Goal: Information Seeking & Learning: Check status

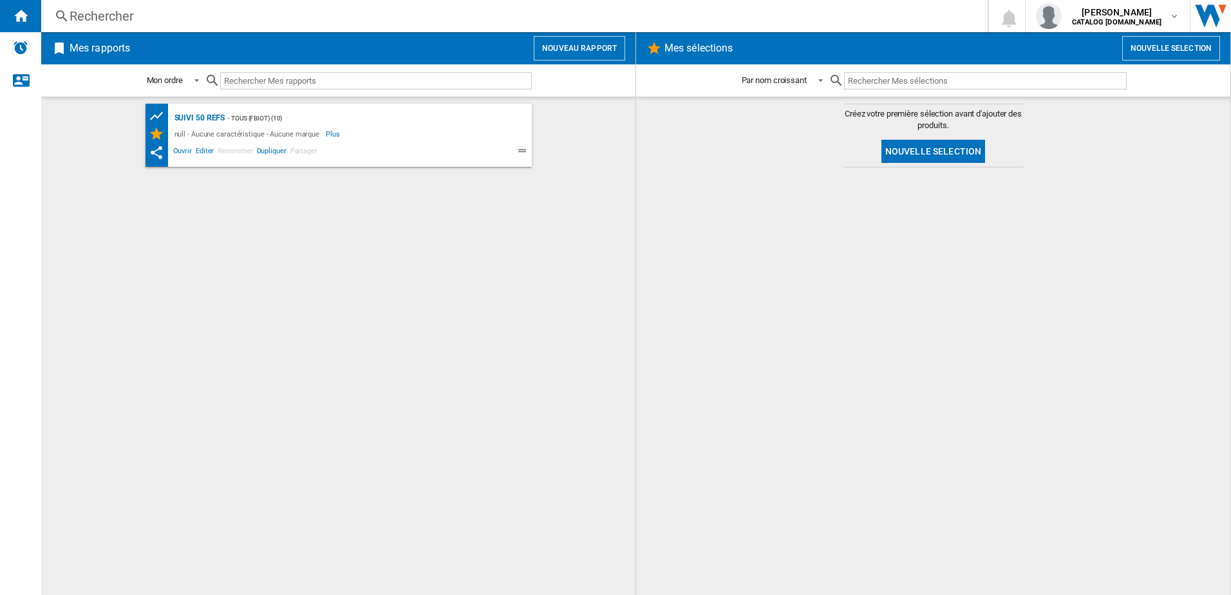
click at [154, 10] on div "Rechercher" at bounding box center [512, 16] width 884 height 18
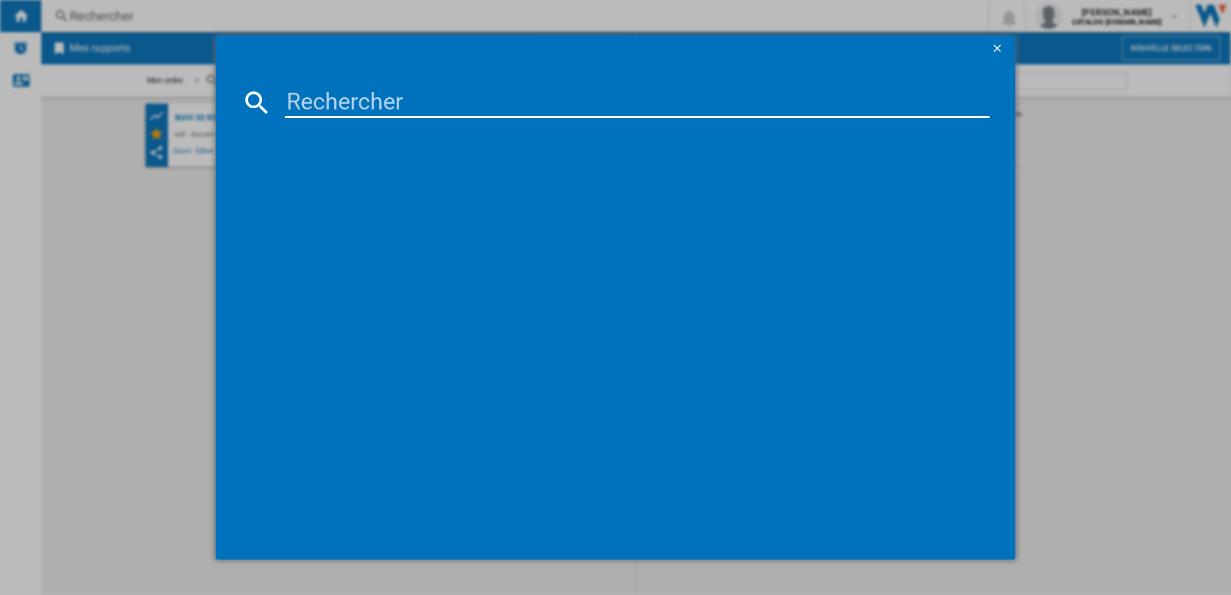
click at [352, 89] on input at bounding box center [637, 102] width 705 height 31
type input "DD953"
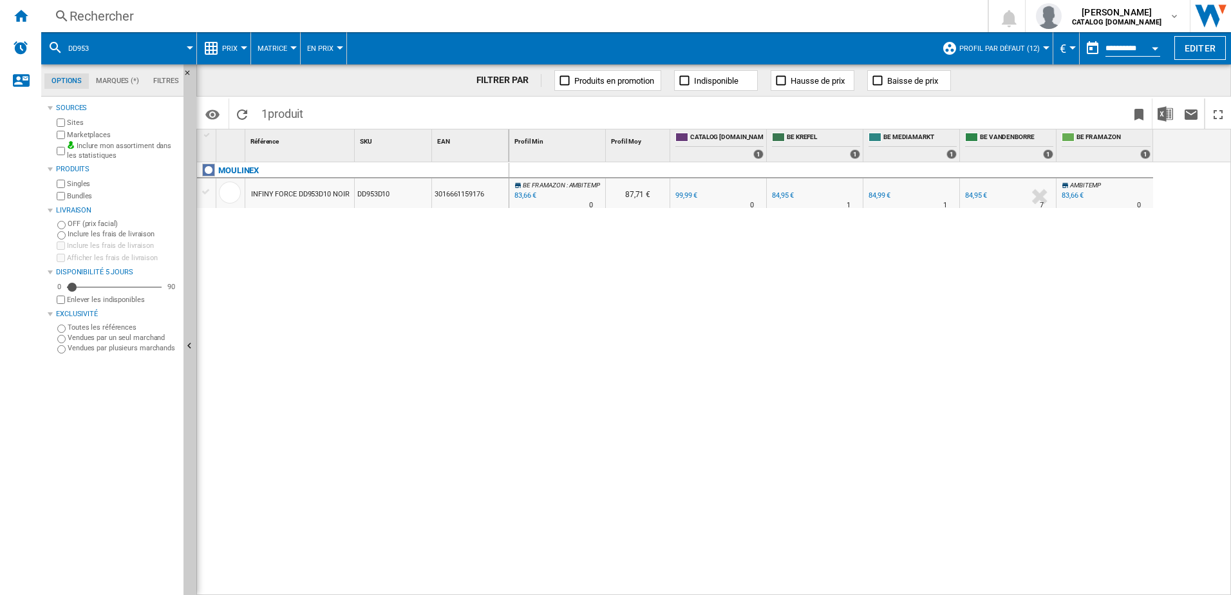
click at [243, 46] on div at bounding box center [244, 47] width 6 height 3
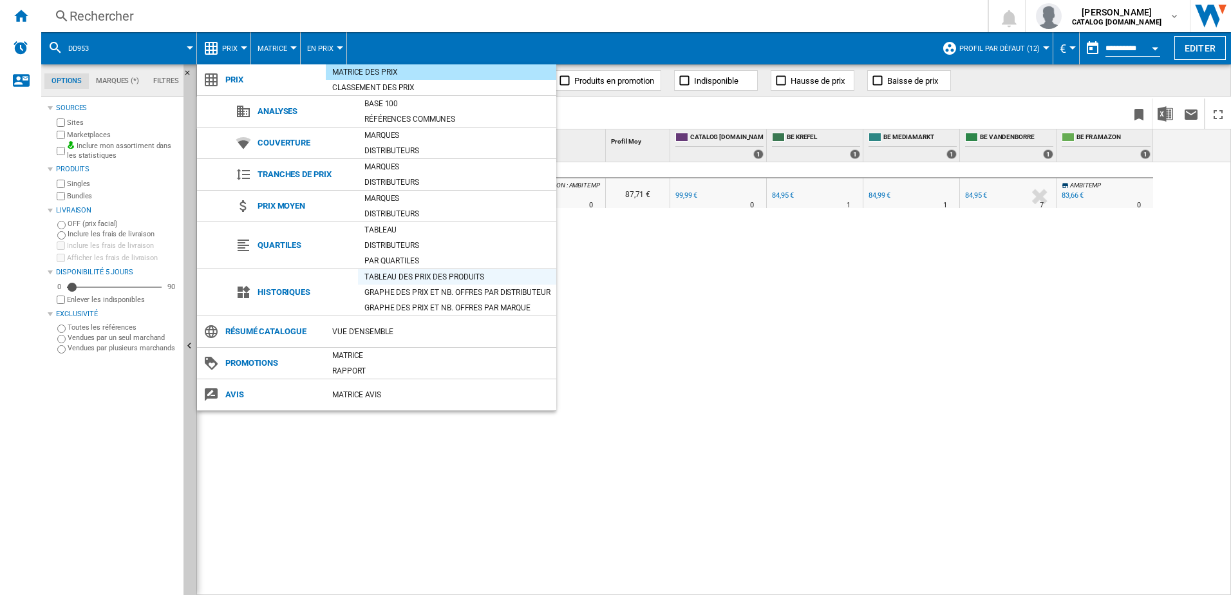
click at [386, 277] on div "Tableau des prix des produits" at bounding box center [457, 276] width 198 height 13
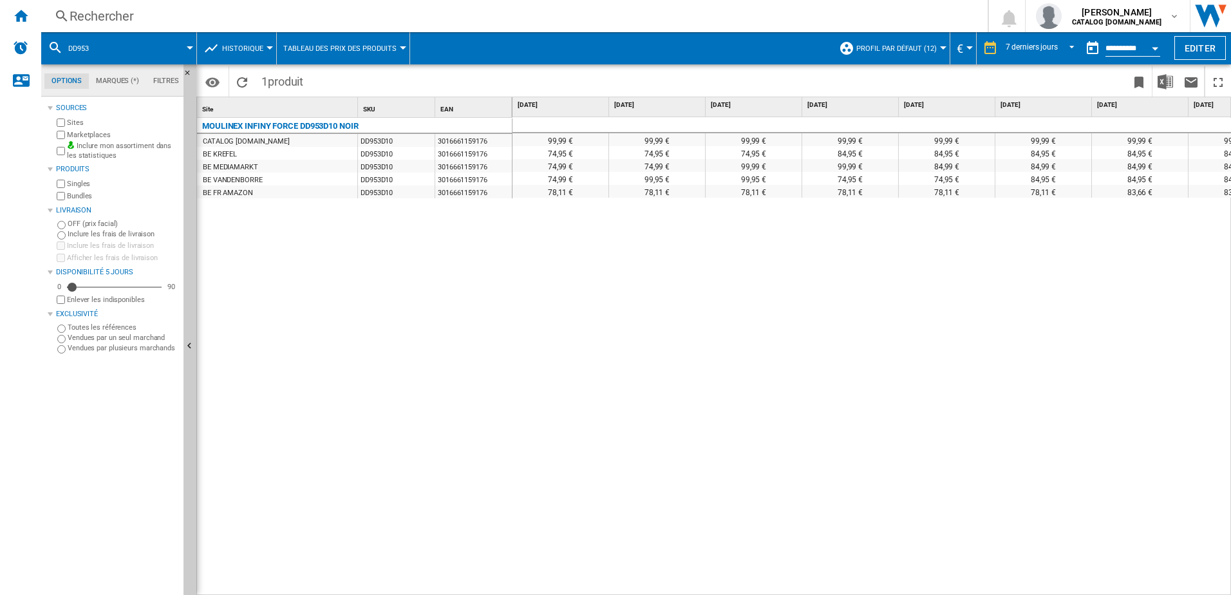
scroll to position [0, 53]
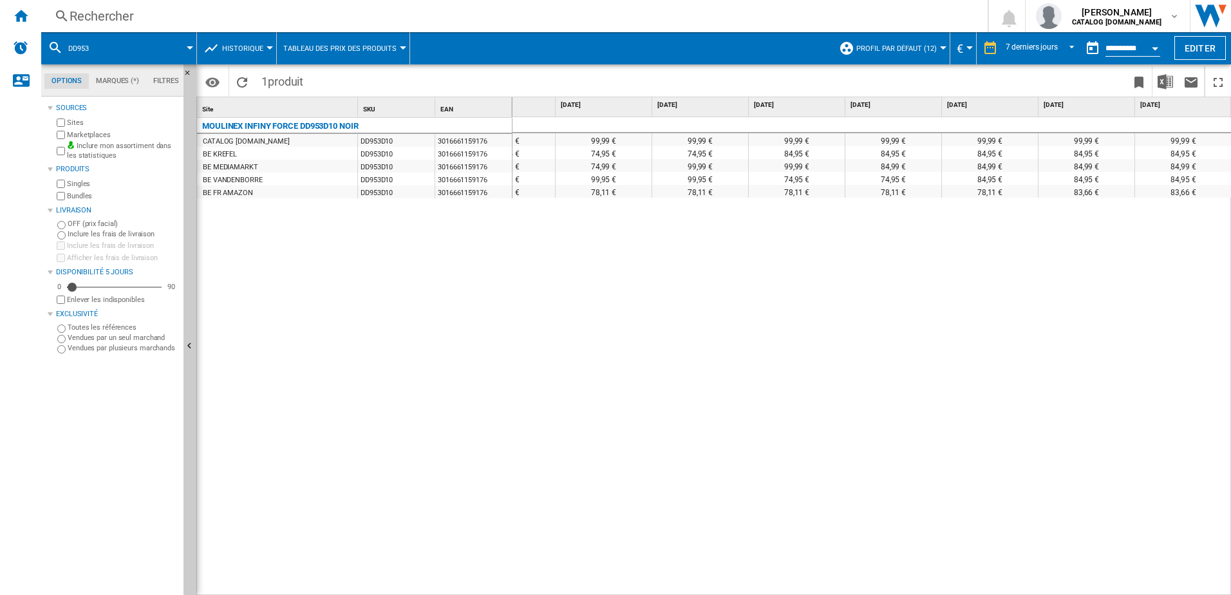
click at [184, 11] on div "Rechercher" at bounding box center [512, 16] width 884 height 18
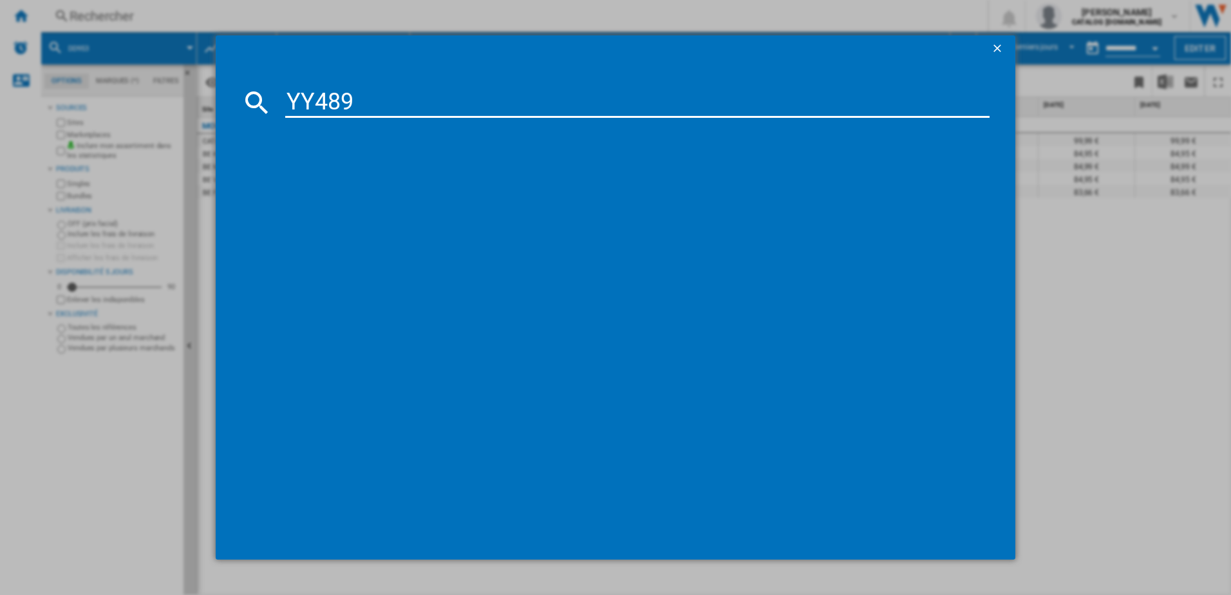
type input "YY4899"
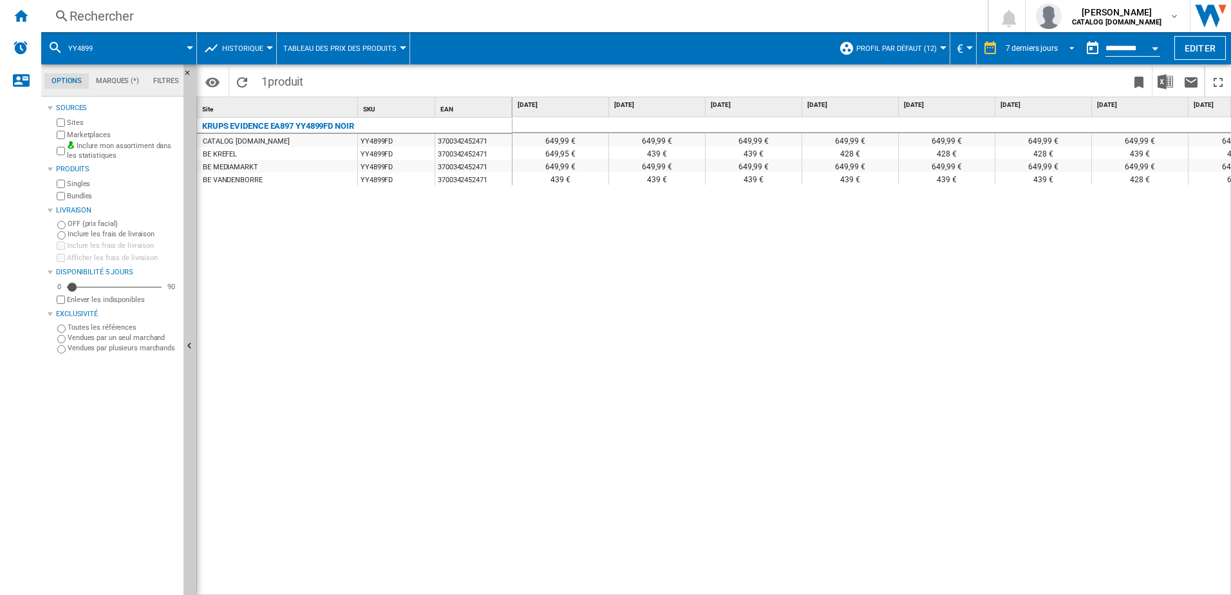
click at [1067, 48] on span "REPORTS.WIZARD.STEPS.REPORT.STEPS.REPORT_OPTIONS.PERIOD: 7 derniers jours" at bounding box center [1067, 47] width 15 height 12
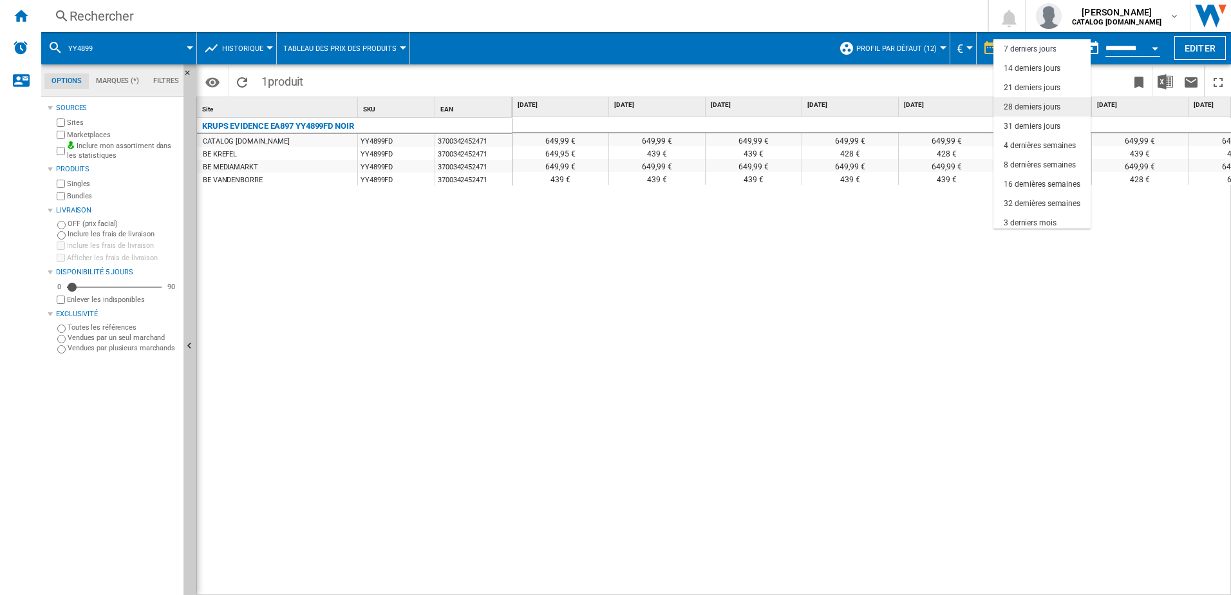
click at [1028, 107] on div "28 derniers jours" at bounding box center [1031, 107] width 57 height 11
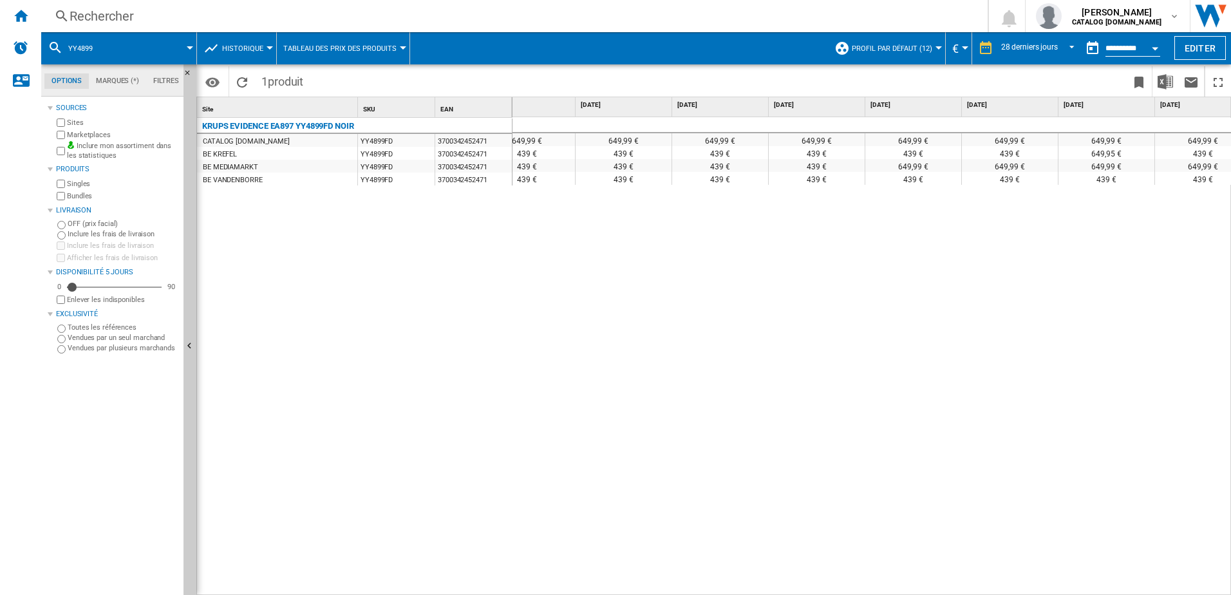
scroll to position [0, 1524]
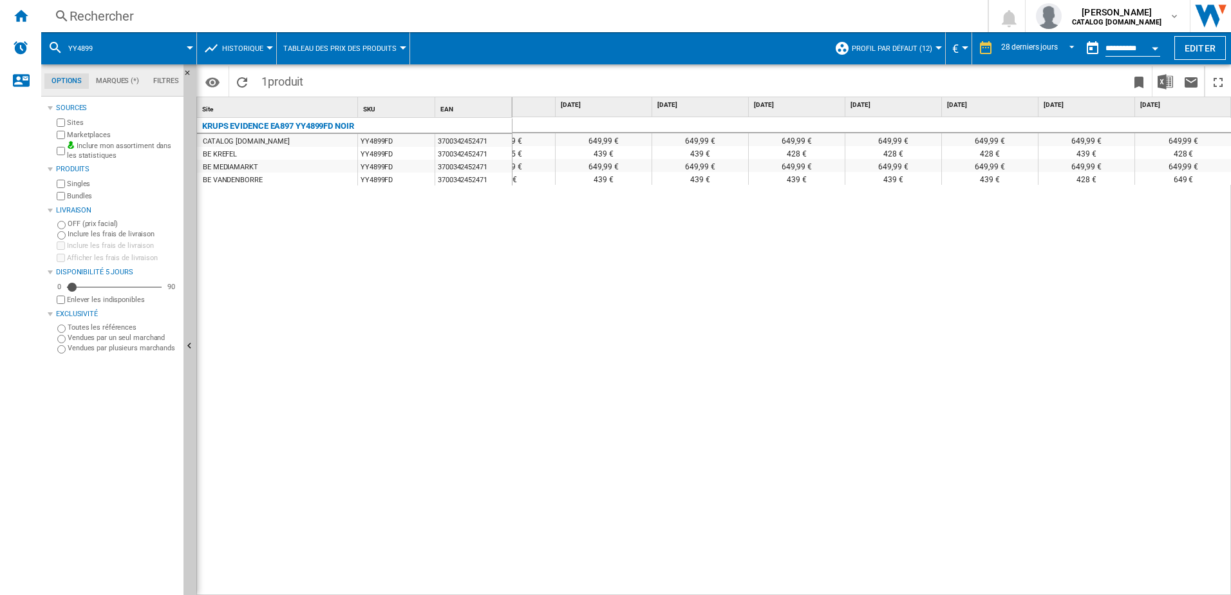
click at [275, 15] on div "Rechercher" at bounding box center [512, 16] width 884 height 18
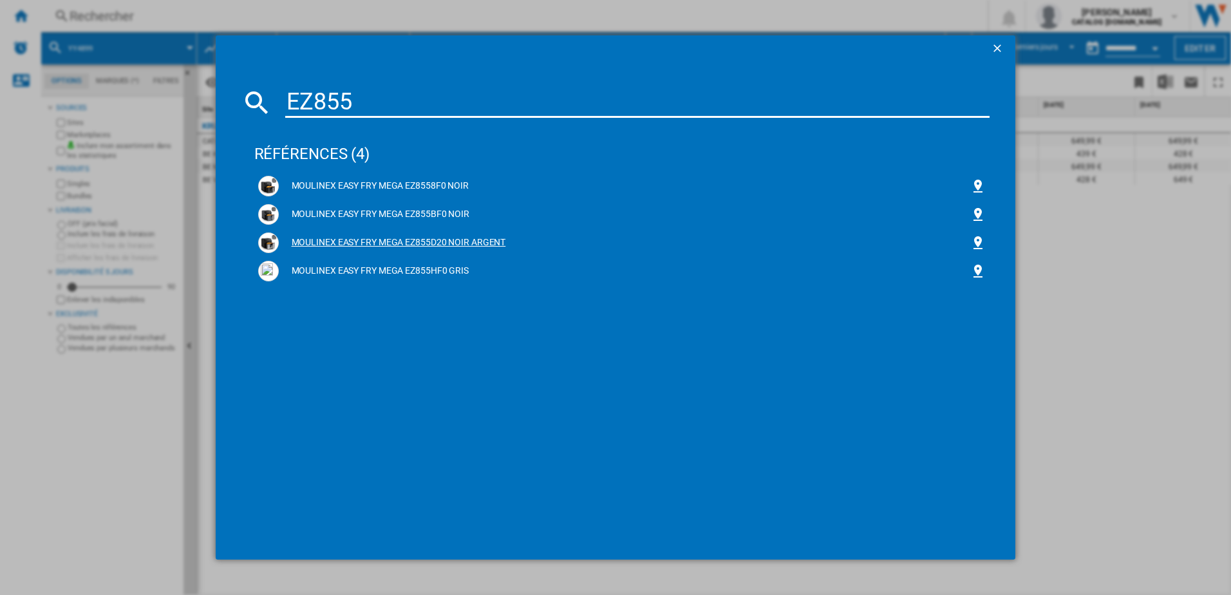
type input "EZ855"
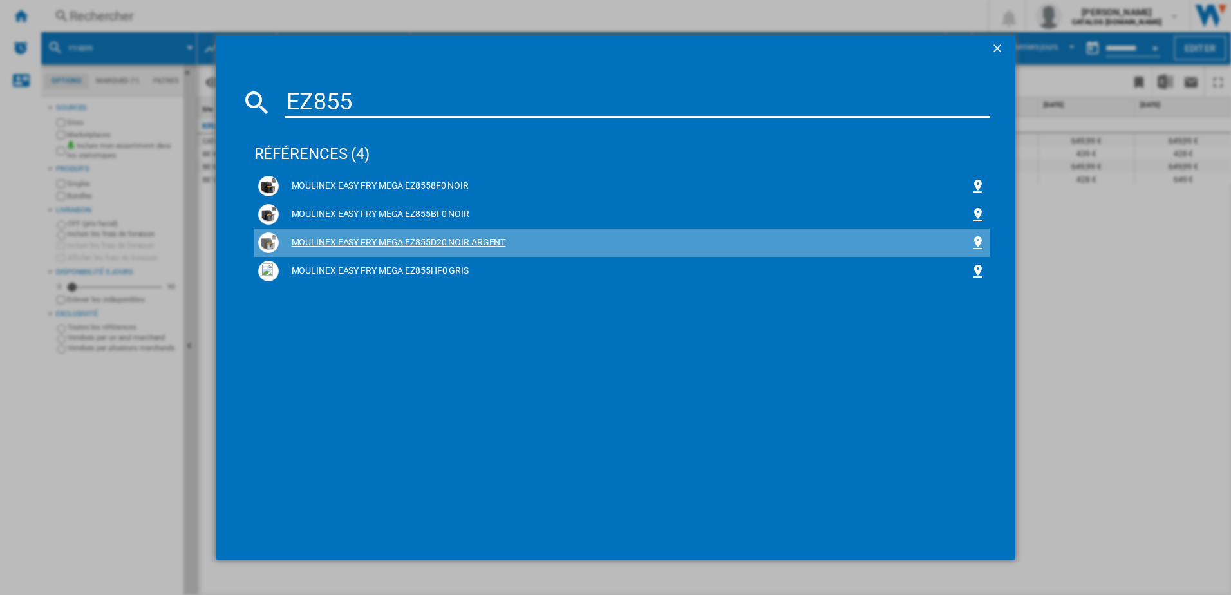
click at [345, 237] on div "MOULINEX EASY FRY MEGA EZ855D20 NOIR ARGENT" at bounding box center [625, 242] width 692 height 13
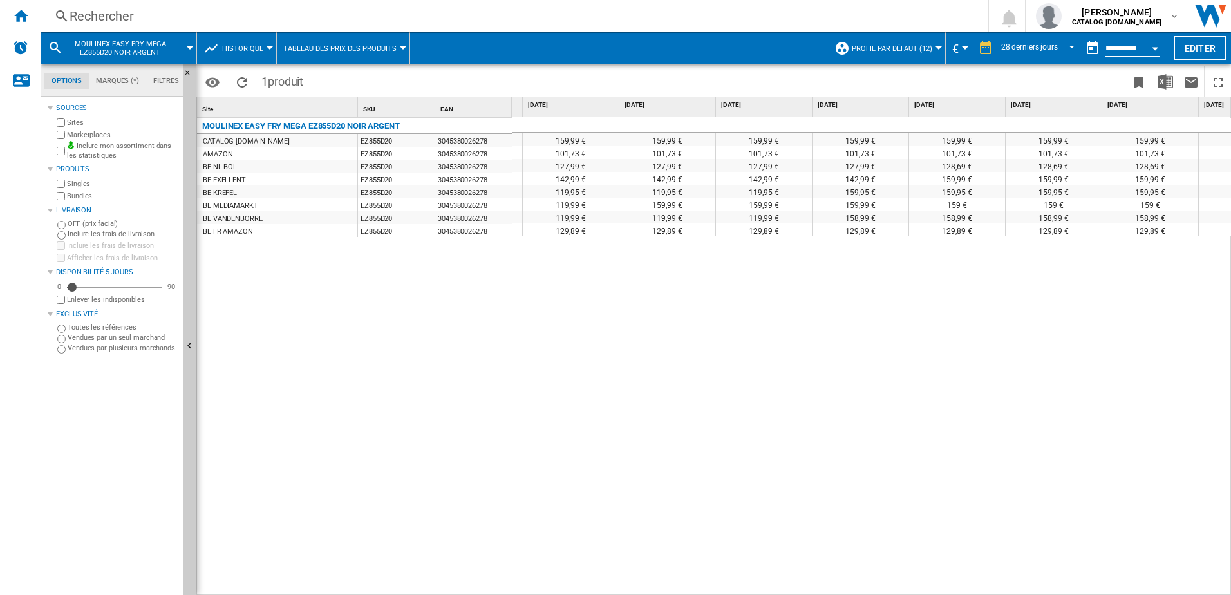
scroll to position [0, 1810]
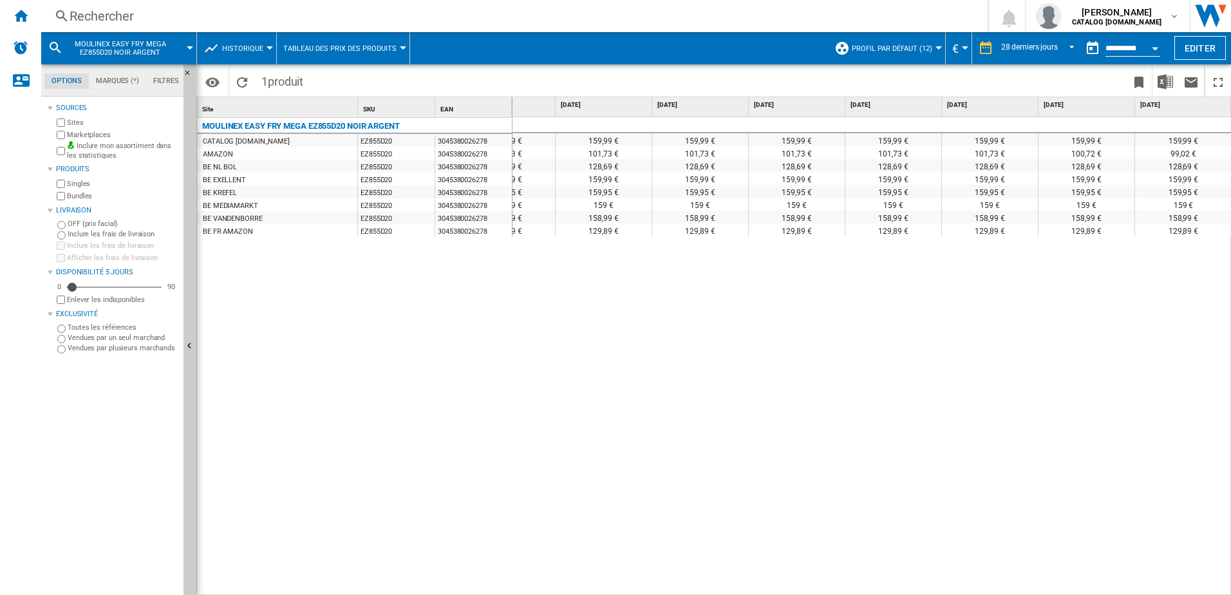
click at [379, 13] on div "Rechercher" at bounding box center [512, 16] width 884 height 18
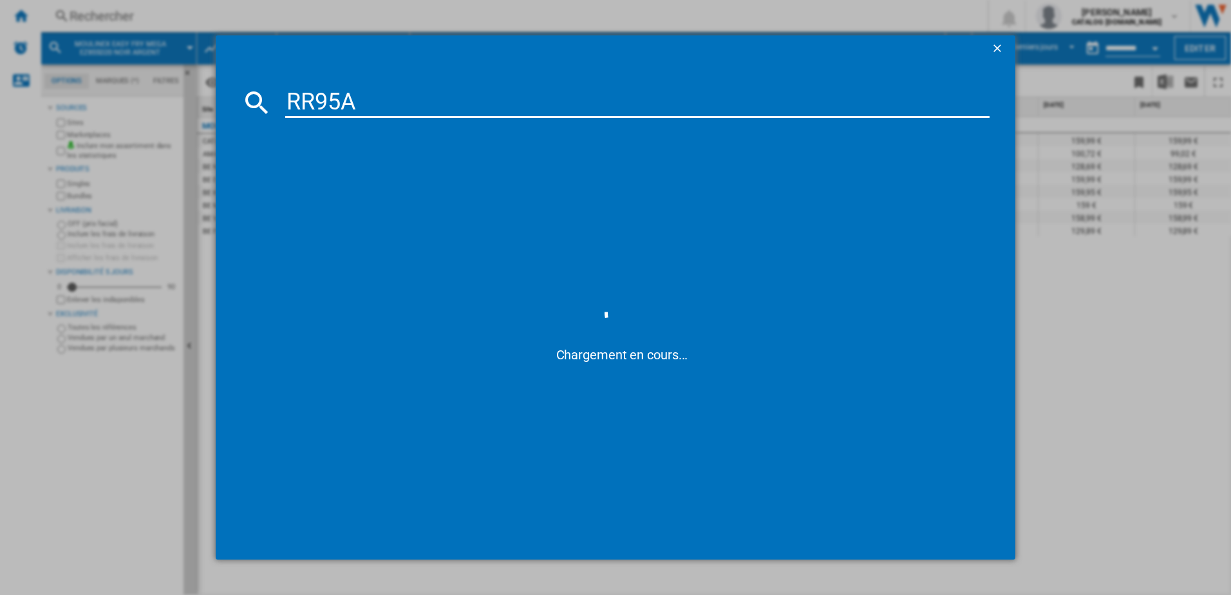
type input "RR95A5"
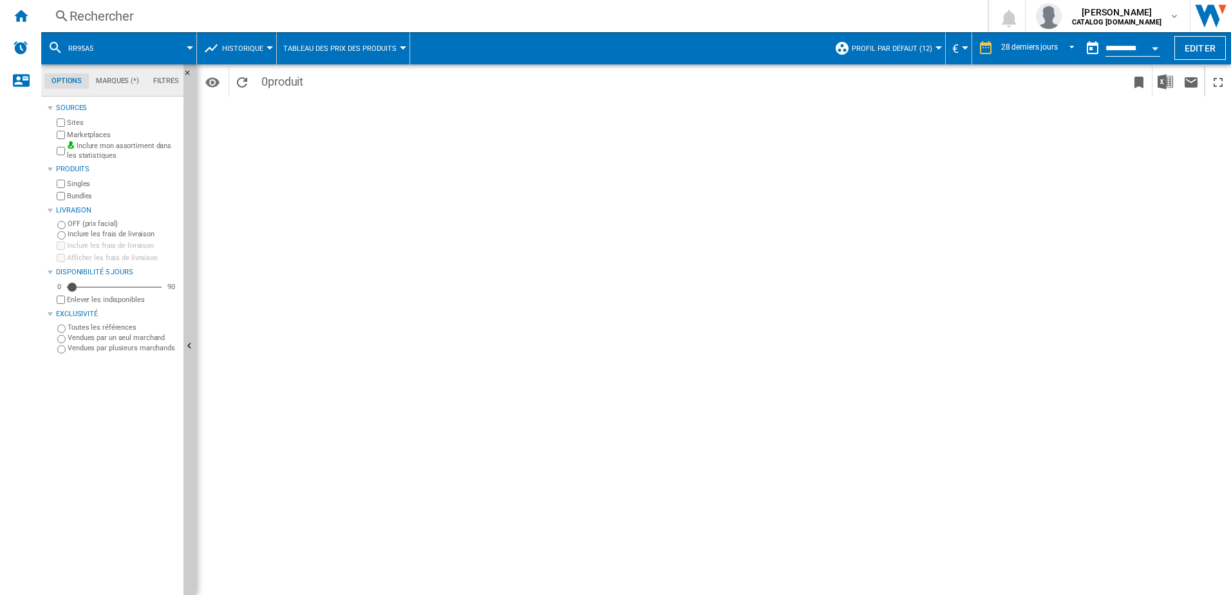
click at [243, 26] on div "Rechercher Rechercher 0 vincent ameye CATALOG SEB.BE CATALOG SEB.BE Mes paramèt…" at bounding box center [636, 16] width 1190 height 32
click at [254, 14] on div "Rechercher" at bounding box center [512, 16] width 884 height 18
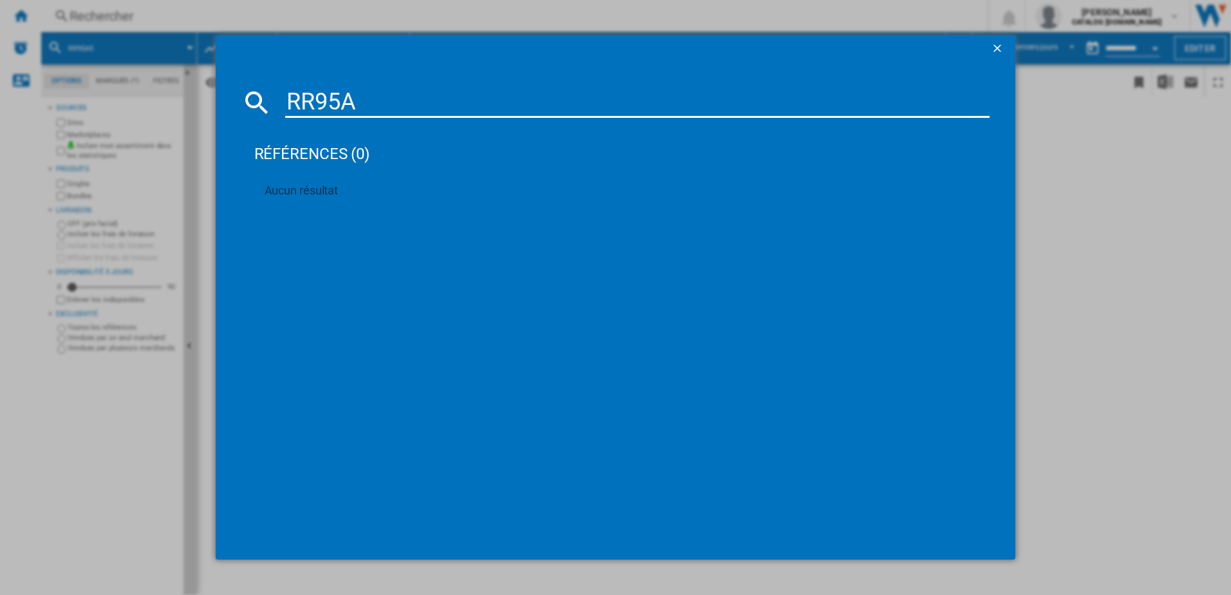
type input "RR95A5"
